Goal: Transaction & Acquisition: Purchase product/service

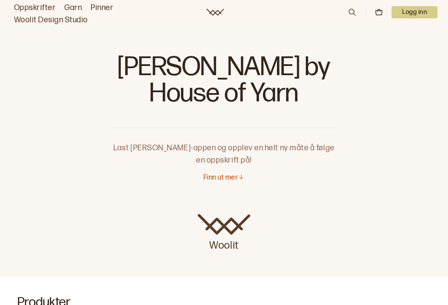
click at [232, 180] on p "Finn ut mer" at bounding box center [220, 178] width 35 height 9
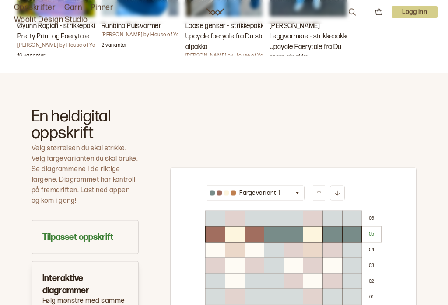
scroll to position [443, 0]
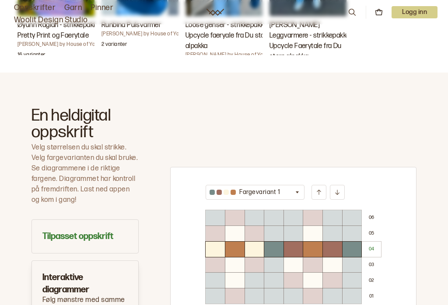
click at [57, 232] on h3 "Tilpasset oppskrift" at bounding box center [84, 236] width 85 height 12
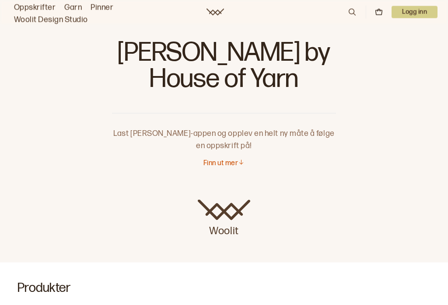
scroll to position [0, 0]
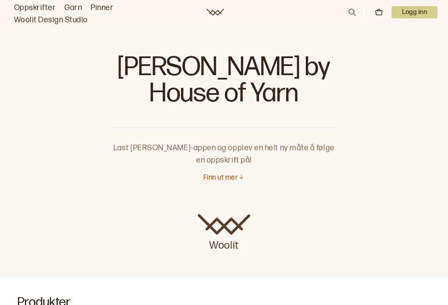
click at [23, 7] on link "Oppskrifter" at bounding box center [35, 8] width 42 height 12
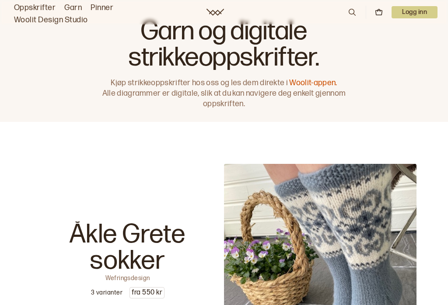
click at [352, 12] on icon at bounding box center [352, 12] width 10 height 10
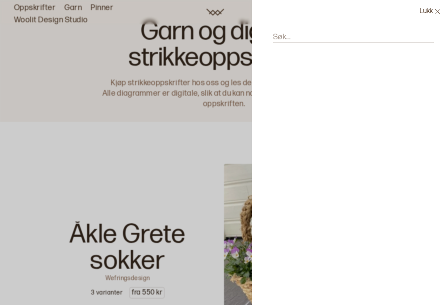
click at [278, 38] on label "Søk..." at bounding box center [281, 37] width 17 height 10
click at [278, 38] on input "Søk..." at bounding box center [353, 37] width 161 height 11
type input "Ådne"
click at [436, 9] on icon at bounding box center [437, 11] width 7 height 7
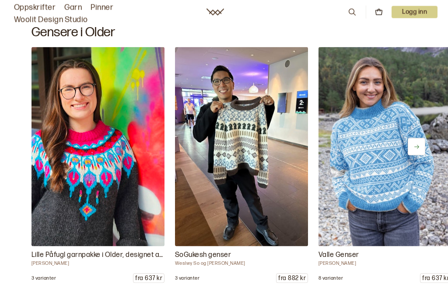
scroll to position [3394, 0]
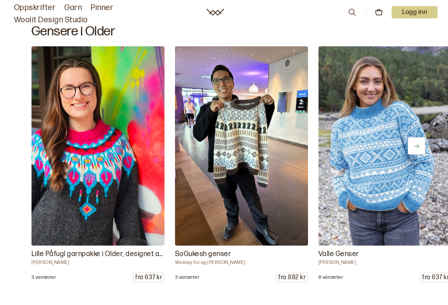
click at [236, 170] on img at bounding box center [241, 145] width 133 height 199
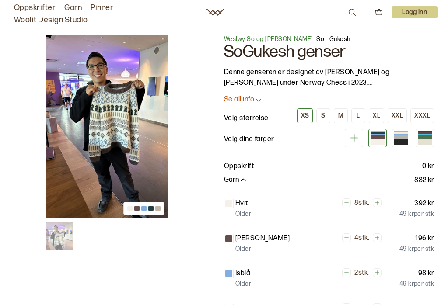
click at [87, 121] on img at bounding box center [106, 127] width 122 height 184
click at [55, 237] on img at bounding box center [59, 236] width 28 height 28
click at [104, 117] on img at bounding box center [106, 127] width 122 height 184
click at [96, 116] on img at bounding box center [106, 127] width 122 height 184
click at [147, 205] on div at bounding box center [143, 208] width 41 height 13
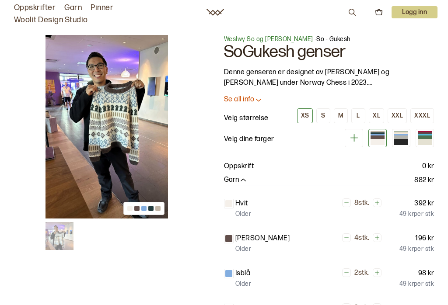
click at [146, 214] on div at bounding box center [143, 208] width 41 height 13
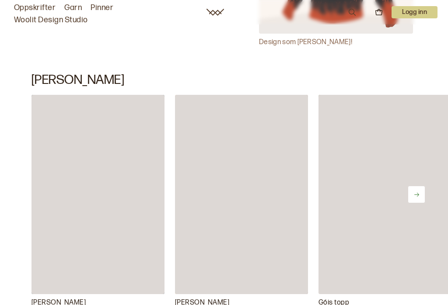
scroll to position [10483, 0]
